Goal: Transaction & Acquisition: Purchase product/service

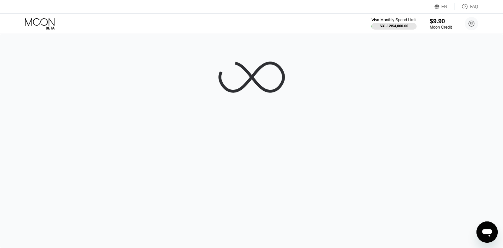
click at [433, 18] on div "$9.90" at bounding box center [440, 21] width 22 height 7
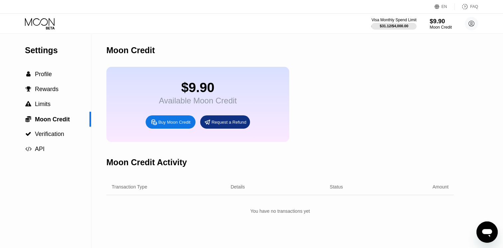
click at [433, 18] on div "$9.90" at bounding box center [440, 21] width 22 height 7
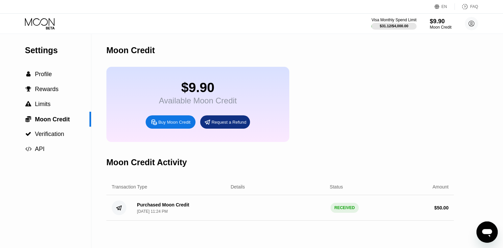
click at [157, 126] on icon at bounding box center [154, 122] width 7 height 7
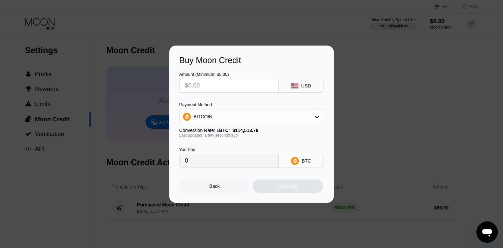
click at [203, 81] on input "text" at bounding box center [229, 85] width 88 height 13
click at [246, 114] on div "BITCOIN" at bounding box center [250, 116] width 143 height 13
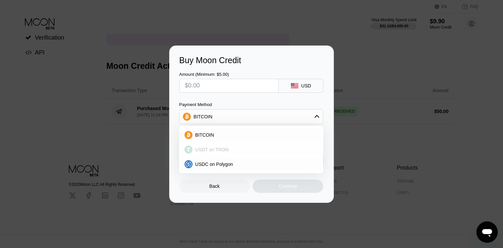
scroll to position [101, 0]
click at [198, 108] on div "Payment Method BITCOIN BITCOIN USDT on TRON USDC on Polygon" at bounding box center [251, 113] width 144 height 22
click at [193, 104] on div "Payment Method" at bounding box center [251, 104] width 144 height 5
click at [211, 106] on div "Payment Method" at bounding box center [251, 104] width 144 height 5
click at [237, 99] on div "Amount (Minimum: $5.00) USD Payment Method BITCOIN BITCOIN USDT on TRON USDC on…" at bounding box center [251, 116] width 145 height 103
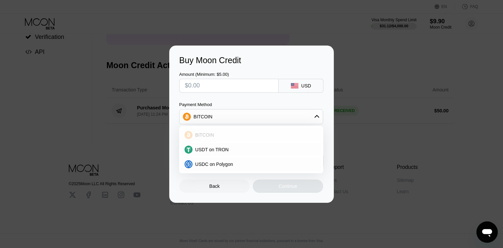
click at [234, 132] on div "BITCOIN" at bounding box center [251, 134] width 140 height 13
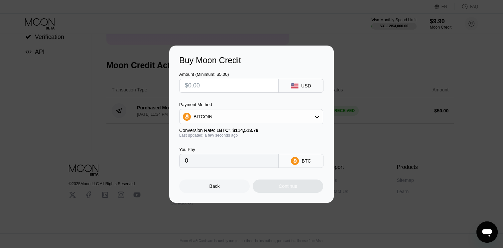
click at [217, 85] on input "text" at bounding box center [229, 85] width 88 height 13
type input "$70"
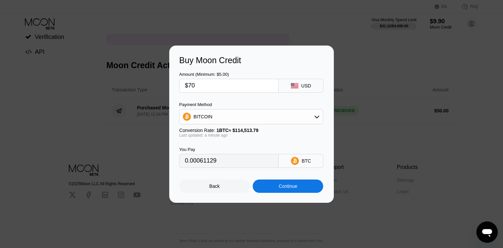
type input "0.00061129"
type input "$70"
click at [267, 184] on div "Continue" at bounding box center [288, 185] width 70 height 13
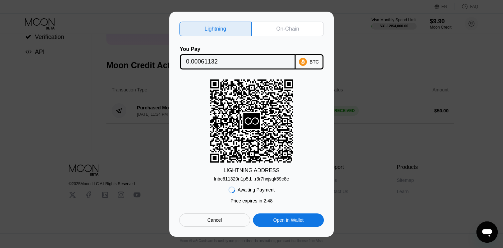
click at [286, 33] on div "On-Chain" at bounding box center [288, 29] width 72 height 15
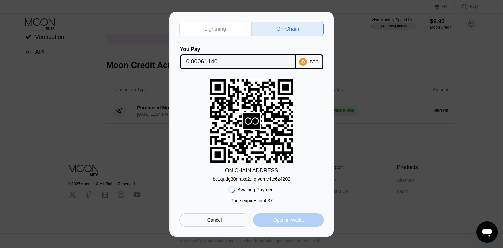
click at [286, 220] on div "Open in Wallet" at bounding box center [288, 220] width 30 height 6
click at [261, 203] on div "Price expires in 4 : 30" at bounding box center [251, 200] width 42 height 5
click at [262, 178] on div "bc1qudg30nraxc2...qfvqmv4tc6z4202" at bounding box center [251, 178] width 77 height 5
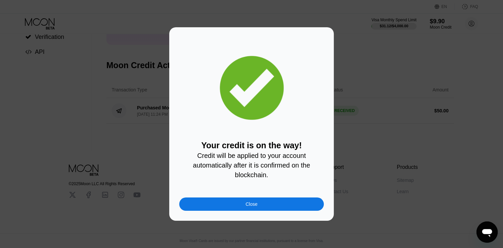
click at [227, 201] on div "Close" at bounding box center [251, 203] width 145 height 13
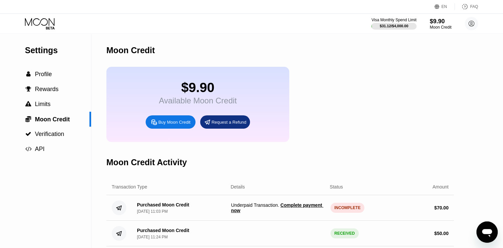
click at [295, 212] on span "Complete payment now" at bounding box center [277, 207] width 92 height 11
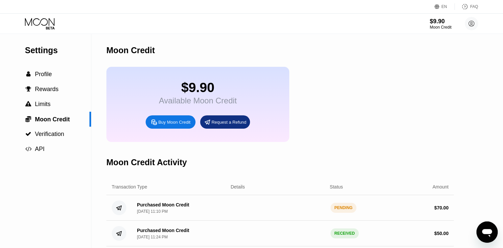
scroll to position [66, 0]
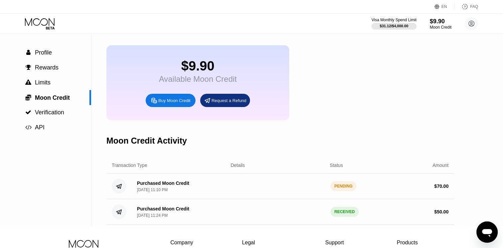
scroll to position [33, 0]
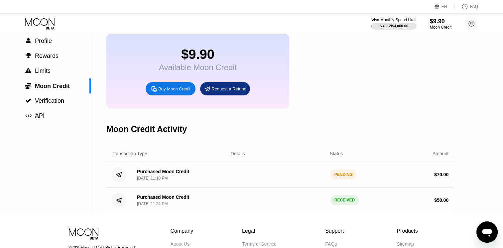
click at [147, 174] on div "Purchased Moon Credit" at bounding box center [163, 171] width 52 height 5
click at [115, 182] on circle at bounding box center [119, 174] width 15 height 15
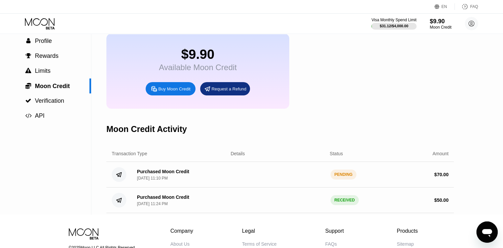
click at [114, 181] on circle at bounding box center [119, 174] width 15 height 15
click at [83, 156] on div "Settings  Profile  Rewards  Limits  Moon Credit  Verification  API" at bounding box center [45, 108] width 91 height 214
click at [66, 108] on div " Verification" at bounding box center [45, 100] width 91 height 15
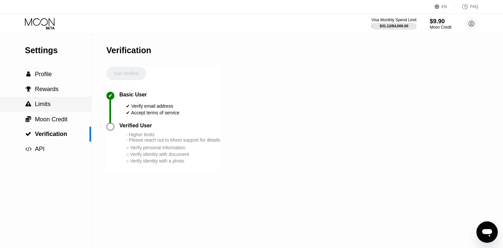
click at [60, 111] on div " Limits" at bounding box center [45, 104] width 91 height 15
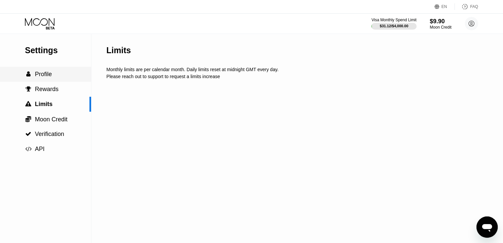
click at [54, 72] on div " Profile" at bounding box center [45, 74] width 91 height 7
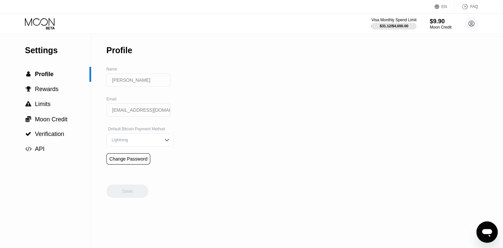
click at [31, 25] on icon at bounding box center [40, 24] width 31 height 12
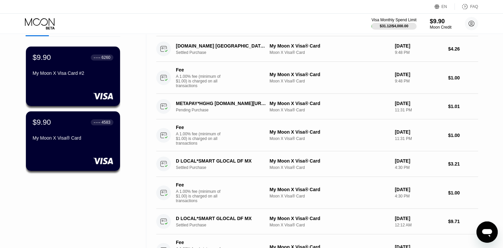
scroll to position [33, 0]
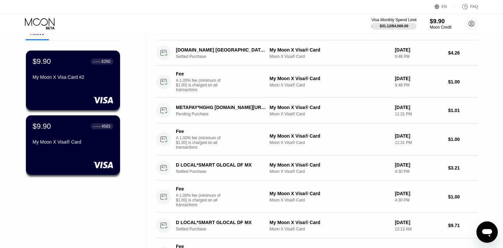
click at [45, 19] on icon at bounding box center [40, 24] width 31 height 12
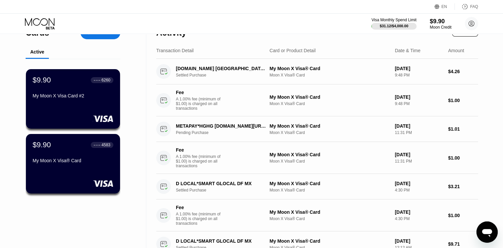
scroll to position [0, 0]
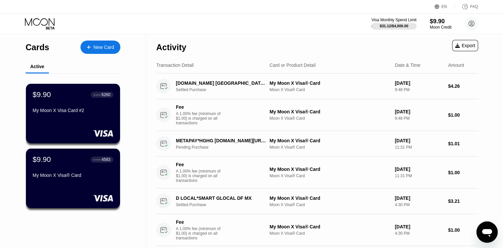
click at [41, 18] on icon at bounding box center [40, 24] width 31 height 12
click at [35, 45] on div "Cards" at bounding box center [38, 48] width 24 height 10
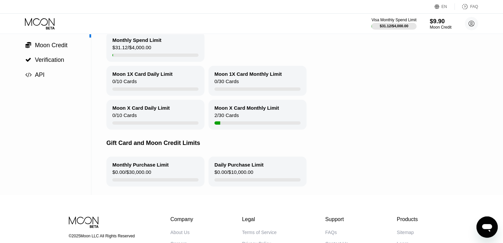
scroll to position [33, 0]
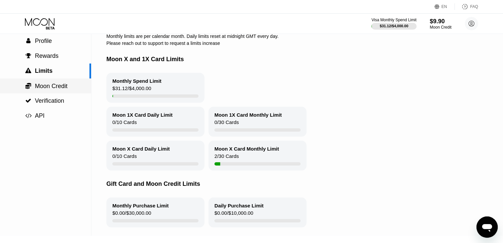
click at [42, 87] on span "Moon Credit" at bounding box center [51, 86] width 33 height 7
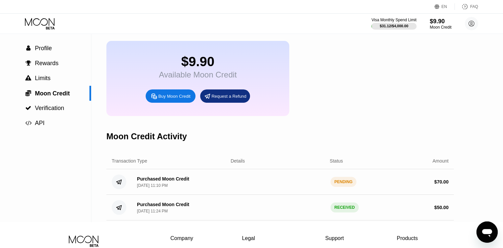
scroll to position [100, 0]
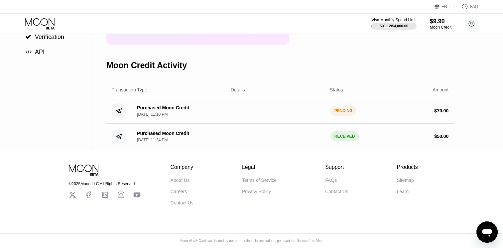
click at [177, 110] on div "Purchased Moon Credit" at bounding box center [163, 107] width 52 height 5
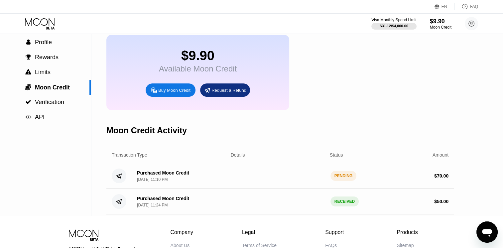
scroll to position [66, 0]
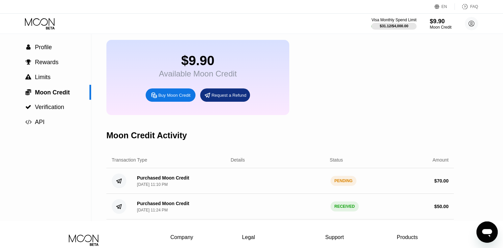
scroll to position [66, 0]
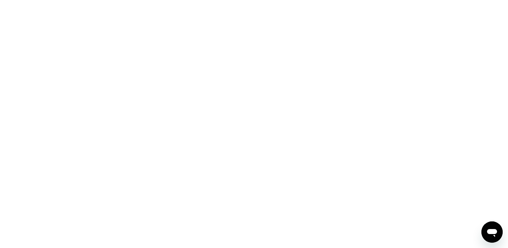
click at [125, 38] on div at bounding box center [254, 124] width 508 height 248
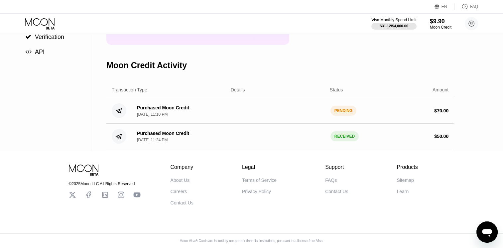
scroll to position [100, 0]
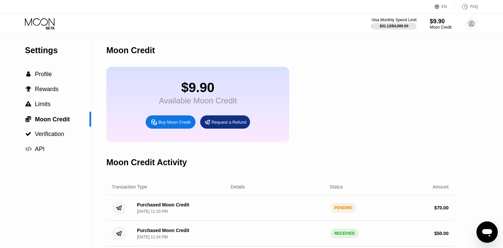
click at [297, 25] on div "Visa Monthly Spend Limit $31.12 / $4,000.00 $9.90 Moon Credit ugur bayrak ugurb…" at bounding box center [251, 24] width 503 height 20
drag, startPoint x: 297, startPoint y: 25, endPoint x: 228, endPoint y: 31, distance: 69.8
click at [232, 32] on div "Visa Monthly Spend Limit $31.12 / $4,000.00 $9.90 Moon Credit ugur bayrak ugurb…" at bounding box center [251, 24] width 503 height 20
click at [442, 22] on div "$79.91" at bounding box center [440, 21] width 22 height 7
click at [32, 21] on icon at bounding box center [40, 24] width 31 height 12
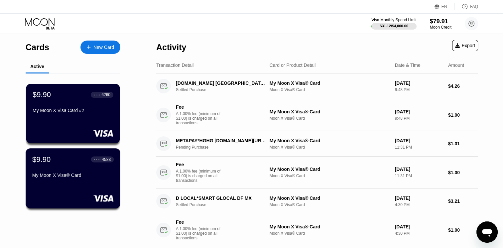
click at [69, 172] on div "$9.90 ● ● ● ● 4583 My Moon X Visa® Card" at bounding box center [72, 168] width 81 height 26
